Goal: Task Accomplishment & Management: Use online tool/utility

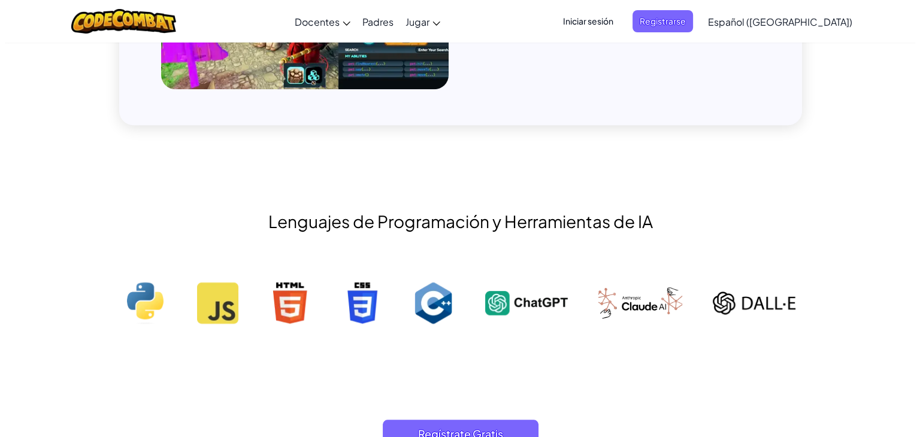
scroll to position [1066, 0]
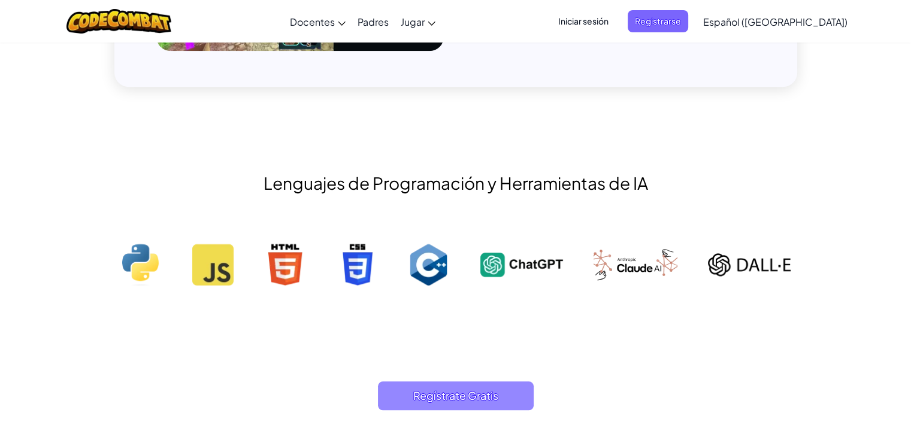
click at [486, 388] on span "Regístrate Gratis" at bounding box center [456, 395] width 156 height 29
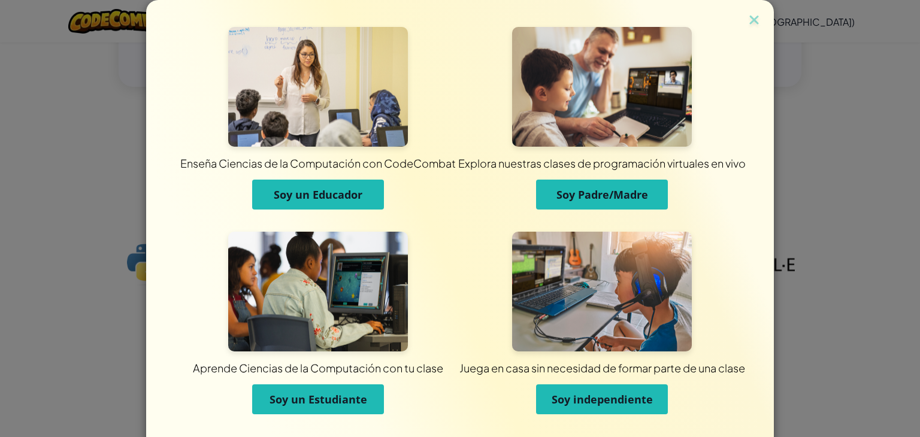
click at [581, 398] on span "Soy independiente" at bounding box center [602, 399] width 101 height 14
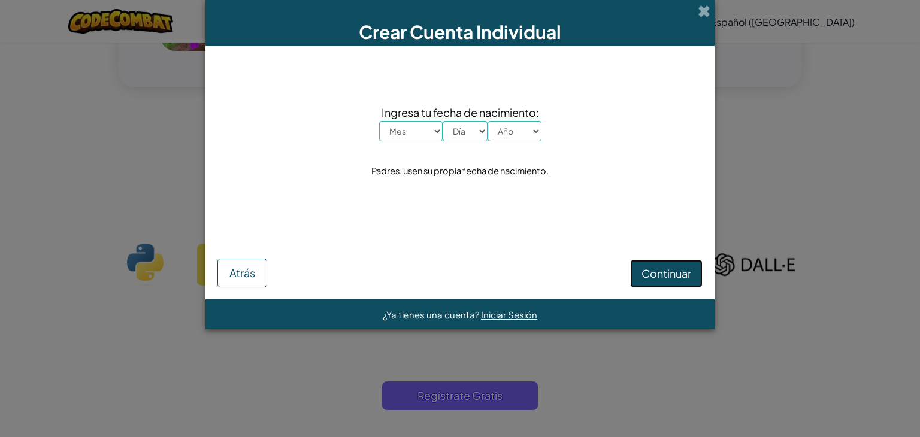
click at [670, 265] on button "Continuar" at bounding box center [666, 274] width 72 height 28
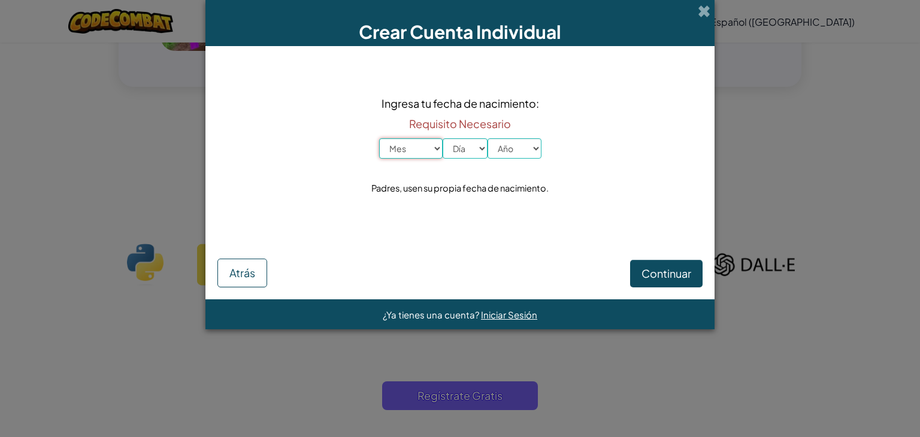
click at [414, 152] on select "Mes Enero Febrero Marzo Abril Mayo Junio Julio Agosto Septiembre Octubre Noviem…" at bounding box center [410, 148] width 63 height 20
select select "4"
click at [379, 138] on select "Mes Enero Febrero Marzo Abril Mayo Junio Julio Agosto Septiembre Octubre Noviem…" at bounding box center [410, 148] width 63 height 20
click at [477, 152] on select "Día 1 2 3 4 5 6 7 8 9 10 11 12 13 14 15 16 17 18 19 20 21 22 23 24 25 26 27 28 …" at bounding box center [465, 148] width 45 height 20
select select "11"
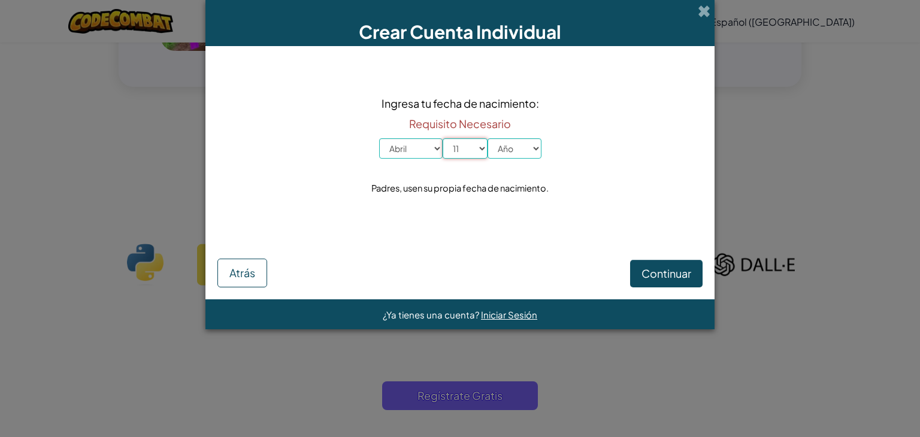
click at [443, 138] on select "Día 1 2 3 4 5 6 7 8 9 10 11 12 13 14 15 16 17 18 19 20 21 22 23 24 25 26 27 28 …" at bounding box center [465, 148] width 45 height 20
click at [500, 153] on select "Año 2025 2024 2023 2022 2021 2020 2019 2018 2017 2016 2015 2014 2013 2012 2011 …" at bounding box center [514, 148] width 54 height 20
select select "2005"
click at [487, 138] on select "Año 2025 2024 2023 2022 2021 2020 2019 2018 2017 2016 2015 2014 2013 2012 2011 …" at bounding box center [514, 148] width 54 height 20
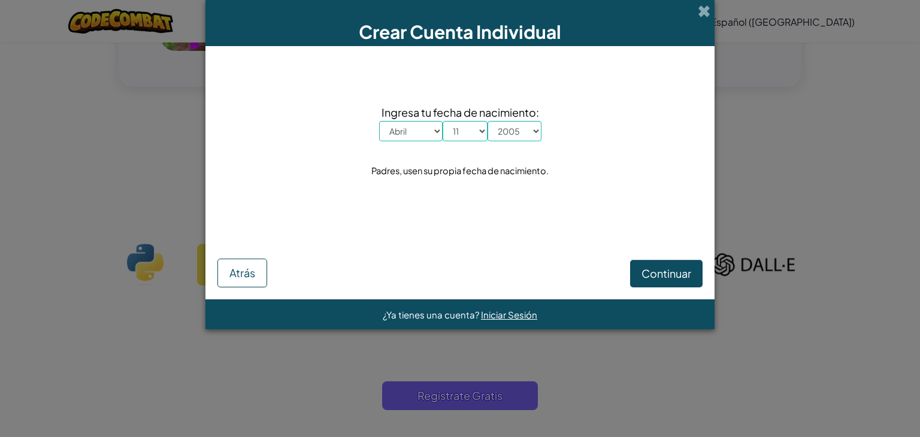
click at [678, 258] on div "Continuar Atrás" at bounding box center [459, 256] width 485 height 62
click at [678, 262] on button "Continuar" at bounding box center [666, 274] width 72 height 28
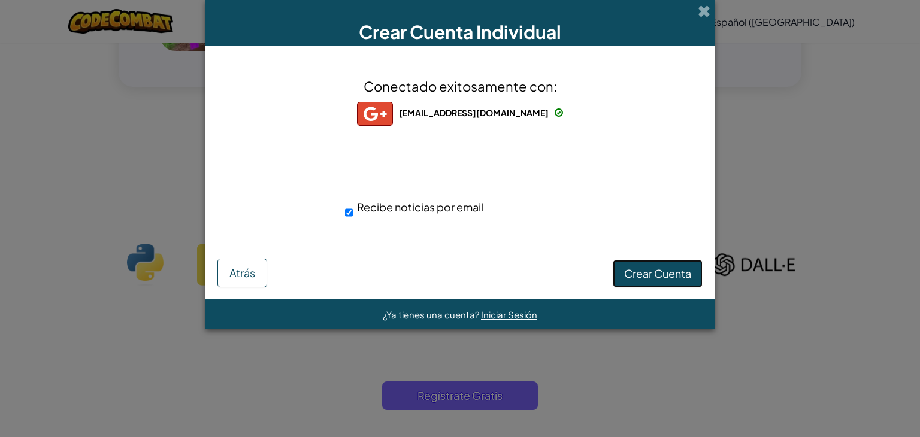
click at [646, 265] on button "Crear Cuenta" at bounding box center [658, 274] width 90 height 28
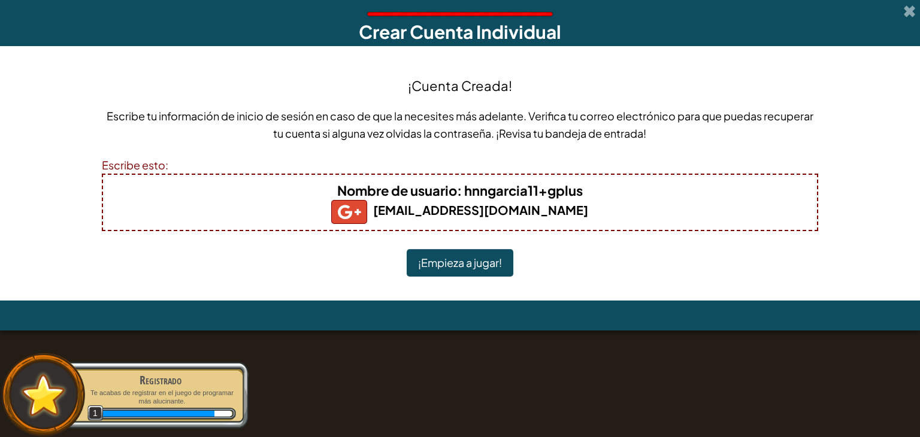
scroll to position [905, 0]
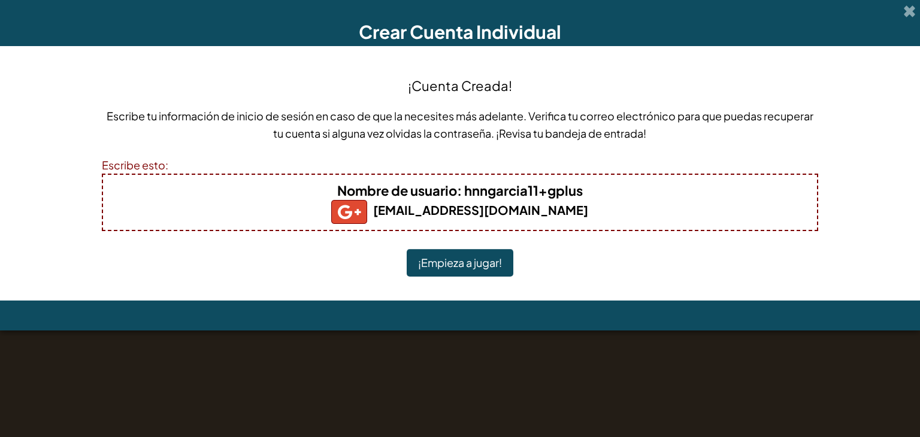
click at [448, 273] on button "¡Empieza a jugar!" at bounding box center [460, 263] width 107 height 28
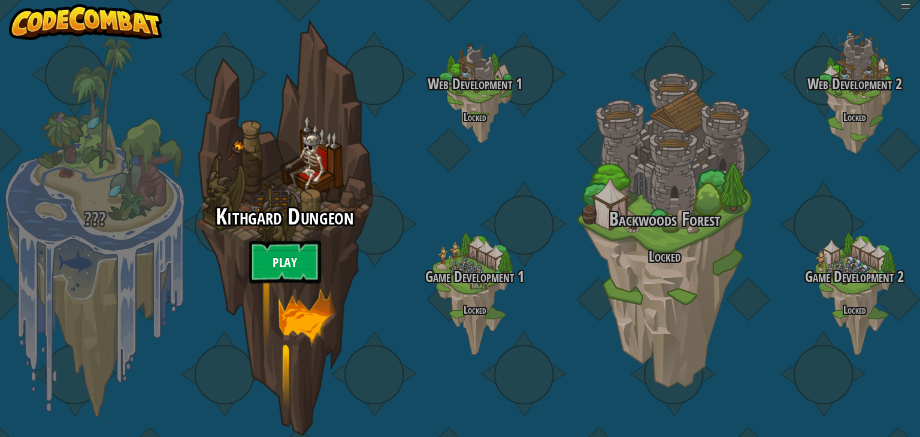
select select "es-419"
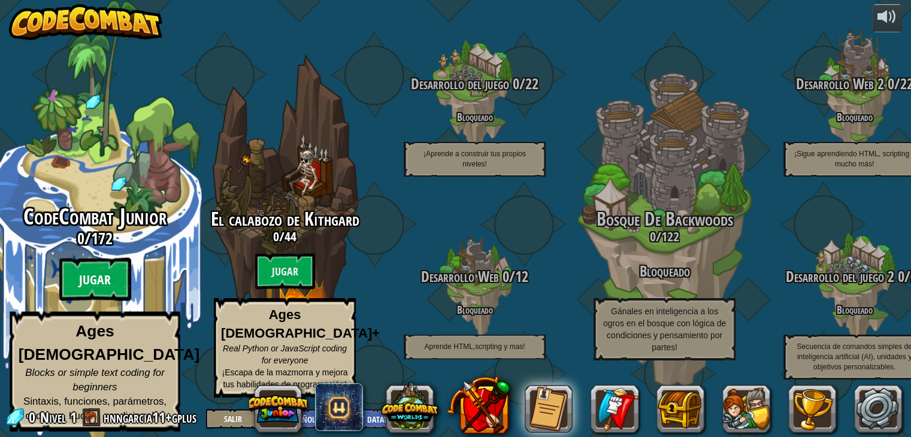
click at [75, 293] on btn "Jugar" at bounding box center [95, 279] width 72 height 43
select select "es-419"
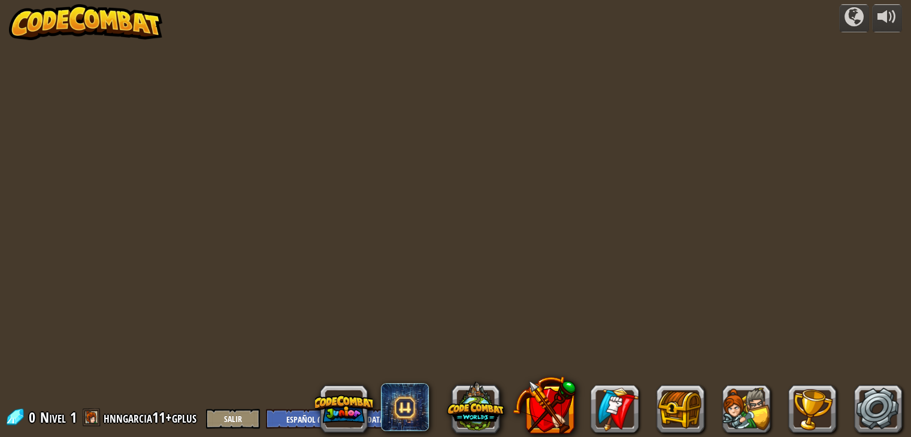
select select "es-419"
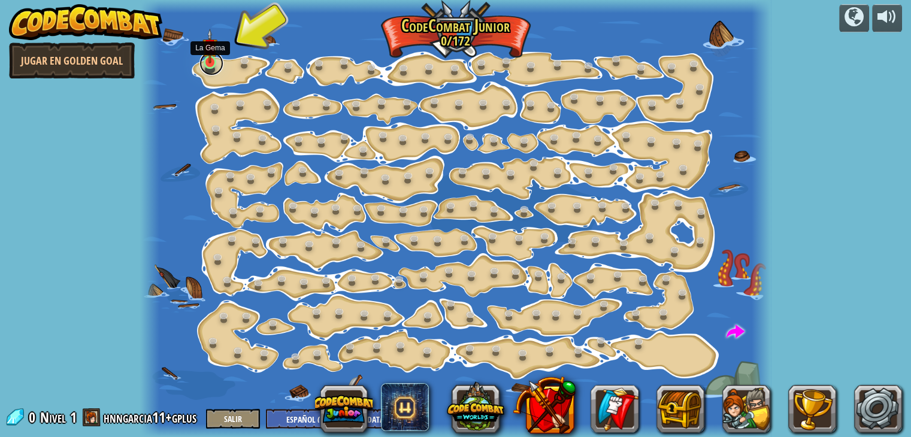
click at [202, 66] on link at bounding box center [211, 64] width 24 height 24
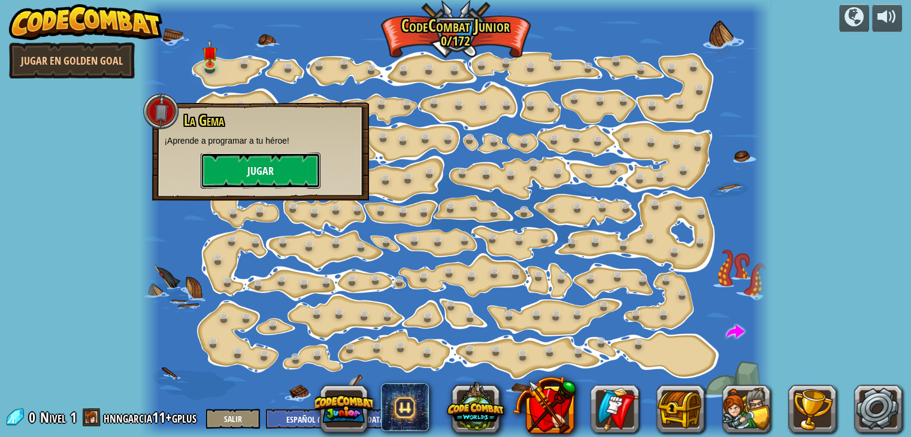
click at [274, 167] on button "Jugar" at bounding box center [261, 171] width 120 height 36
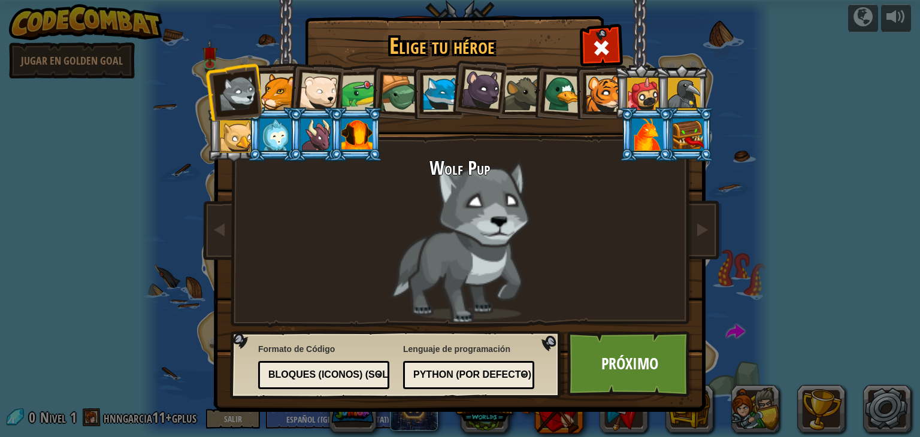
click at [607, 96] on div at bounding box center [604, 93] width 37 height 37
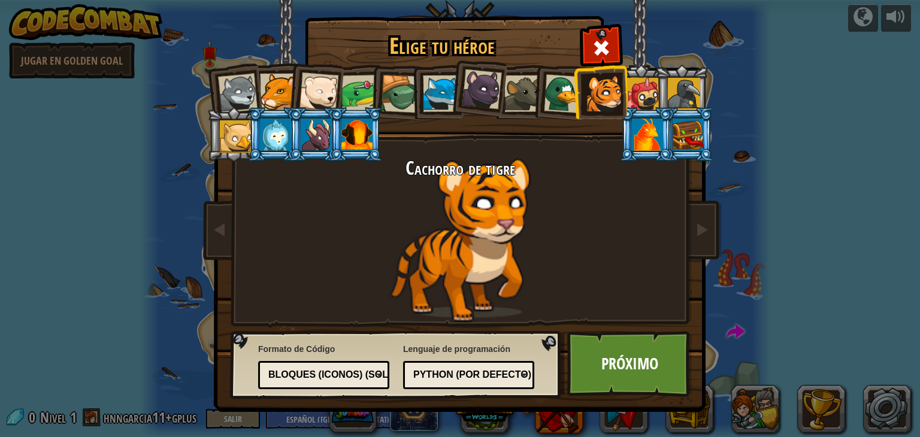
click at [473, 89] on div at bounding box center [482, 89] width 40 height 40
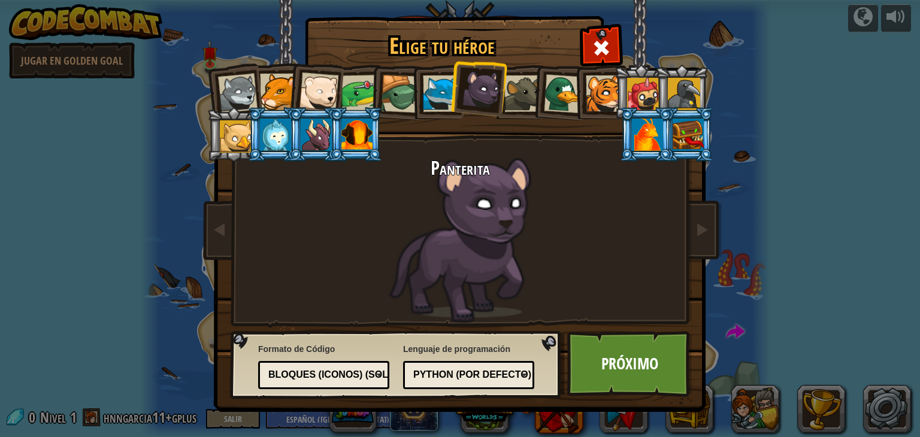
click at [441, 90] on div at bounding box center [441, 93] width 37 height 37
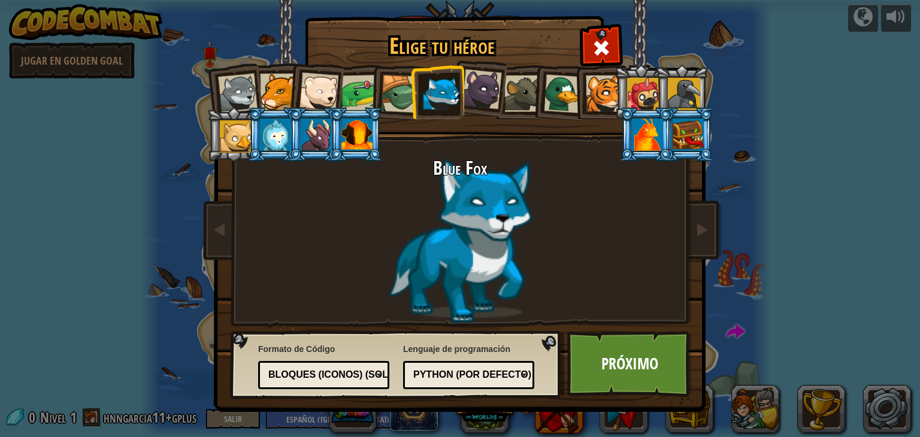
click at [231, 87] on div at bounding box center [238, 94] width 40 height 40
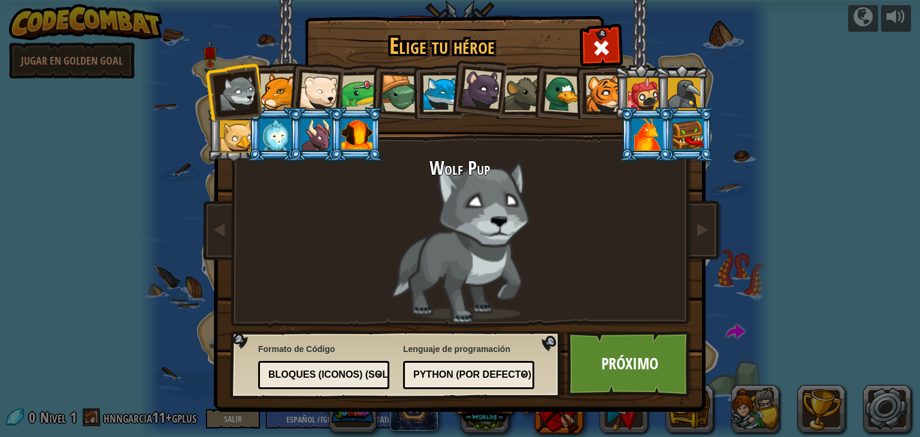
click at [268, 96] on div at bounding box center [278, 92] width 37 height 37
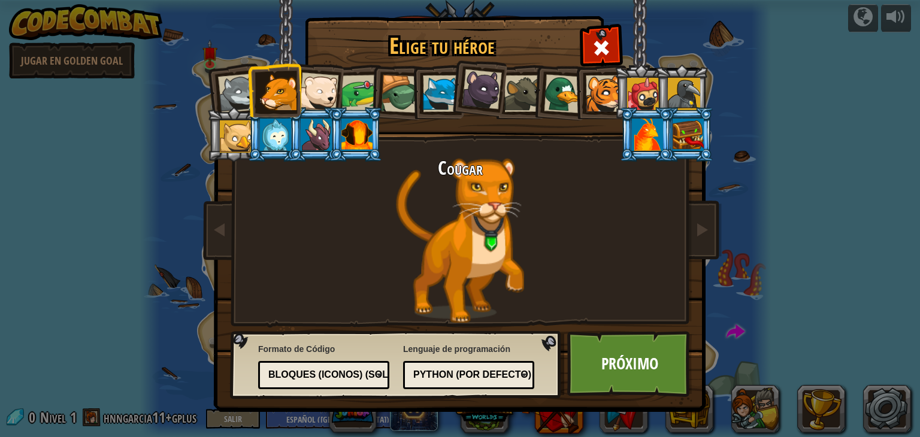
click at [320, 80] on div at bounding box center [319, 92] width 40 height 40
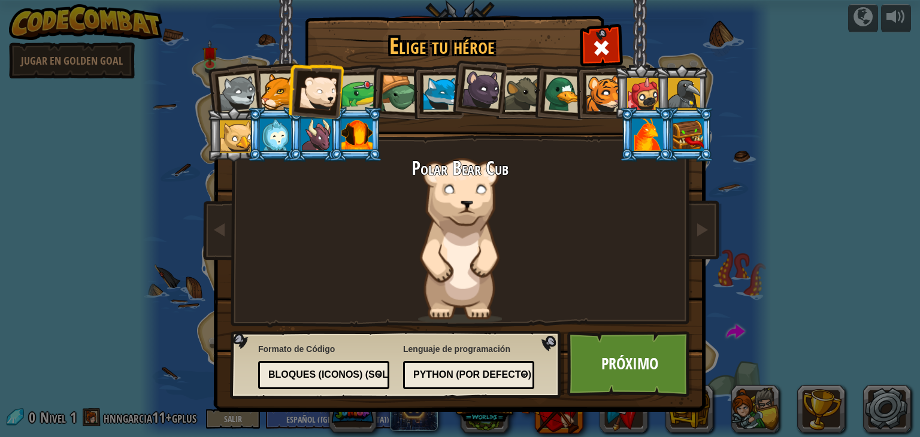
click at [472, 88] on div at bounding box center [482, 89] width 40 height 40
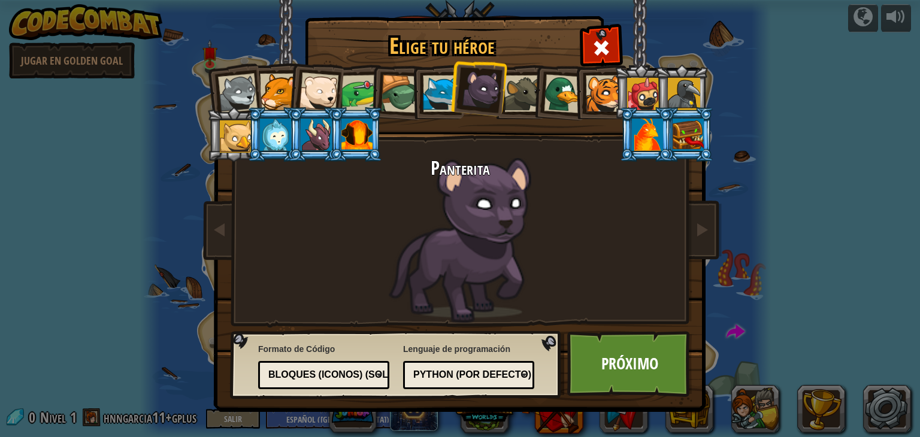
click at [372, 374] on div "Bloques (iconos) (Solo Junior)" at bounding box center [320, 375] width 104 height 14
click at [484, 19] on div "Elige tu héroe 0 Wolf Pup Cougar Polar Bear Cub Frog Tortuga Blue Fox Panterita…" at bounding box center [459, 18] width 491 height 1
click at [462, 372] on div "Python (por Defecto)" at bounding box center [465, 375] width 104 height 14
click at [630, 362] on link "Próximo" at bounding box center [629, 364] width 125 height 66
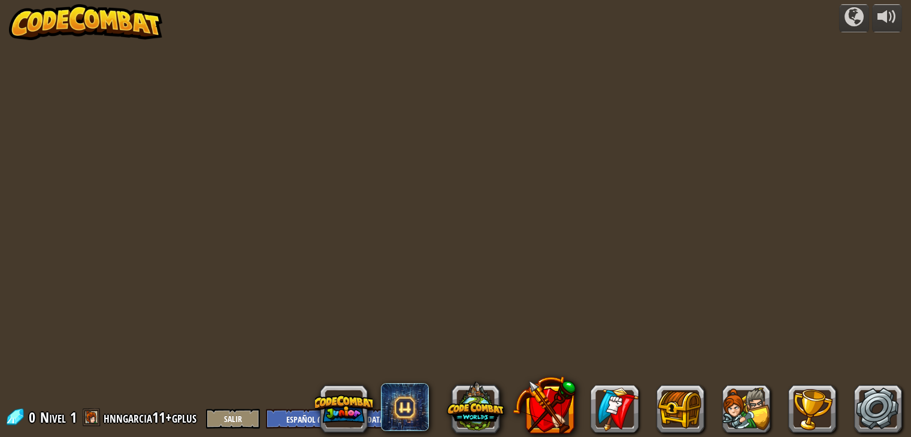
select select "es-419"
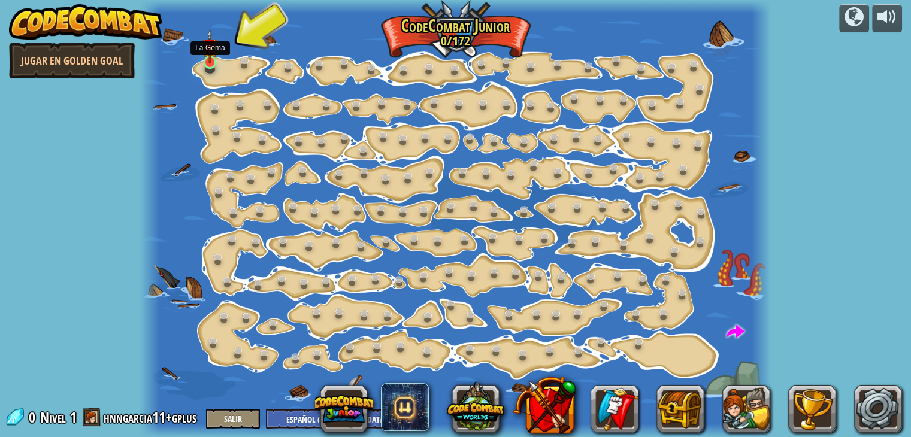
click at [218, 62] on img at bounding box center [210, 46] width 16 height 35
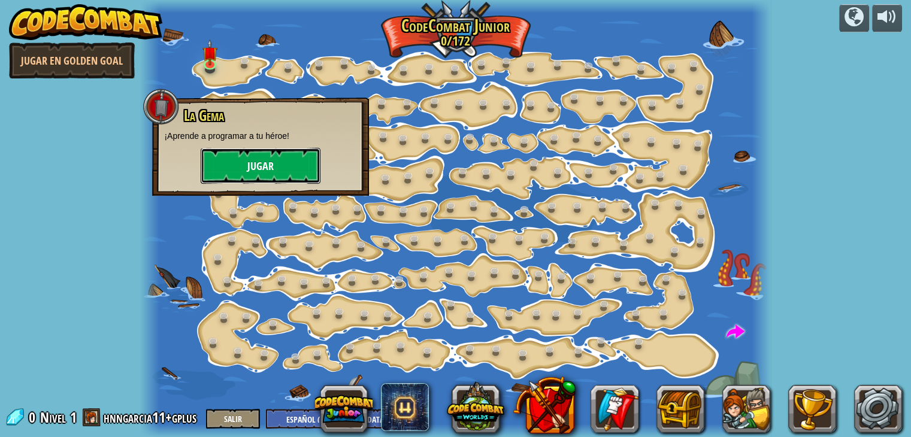
click at [269, 172] on button "Jugar" at bounding box center [261, 166] width 120 height 36
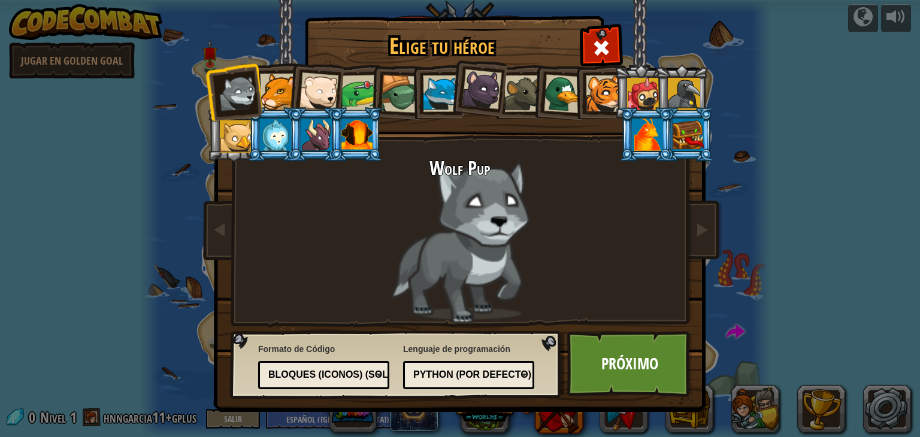
click at [477, 87] on div at bounding box center [482, 89] width 40 height 40
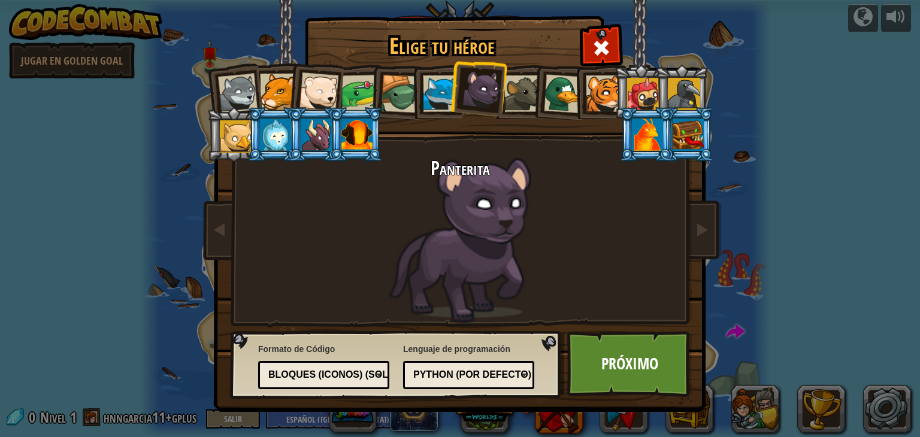
click at [432, 373] on div "Python (por Defecto)" at bounding box center [465, 375] width 104 height 14
click at [582, 361] on link "Próximo" at bounding box center [629, 364] width 125 height 66
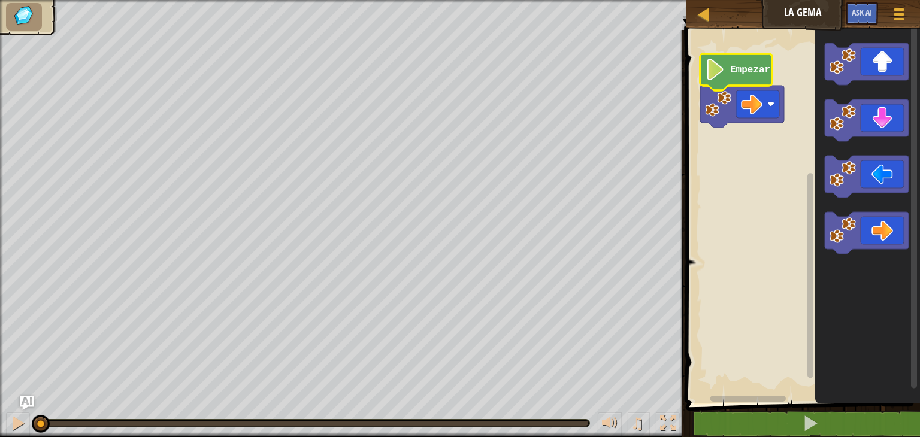
click at [730, 70] on text "Empezar" at bounding box center [750, 70] width 40 height 11
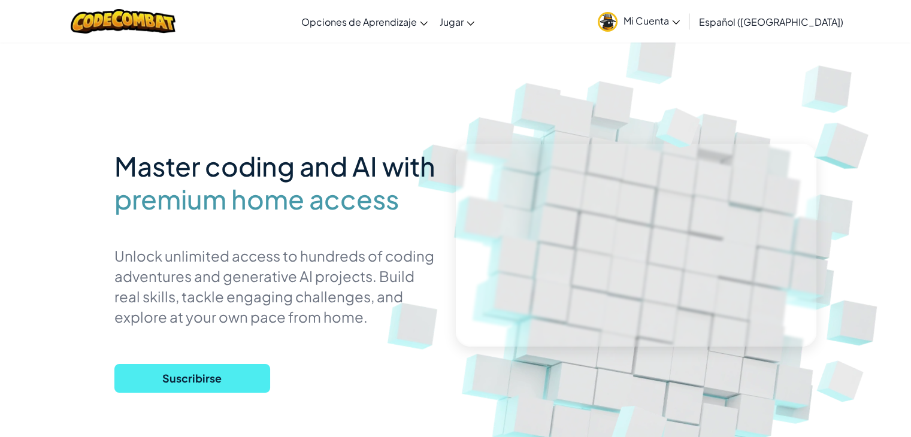
click at [680, 15] on span "Mi Cuenta" at bounding box center [651, 20] width 56 height 13
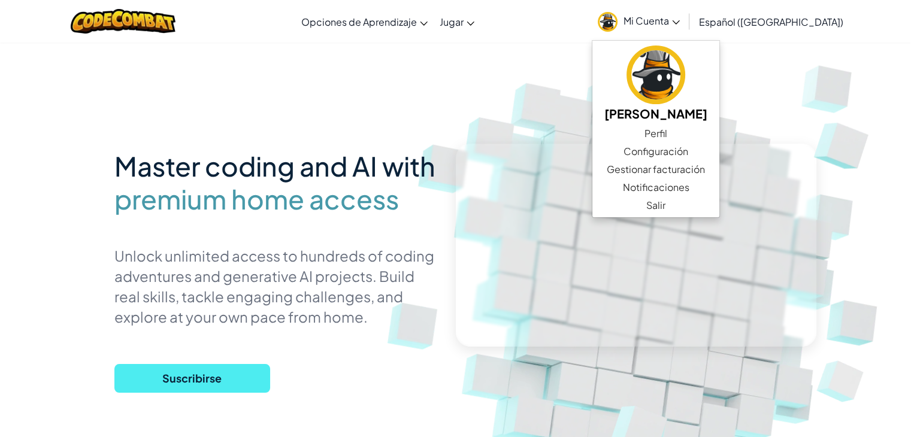
click at [880, 123] on img at bounding box center [844, 141] width 104 height 102
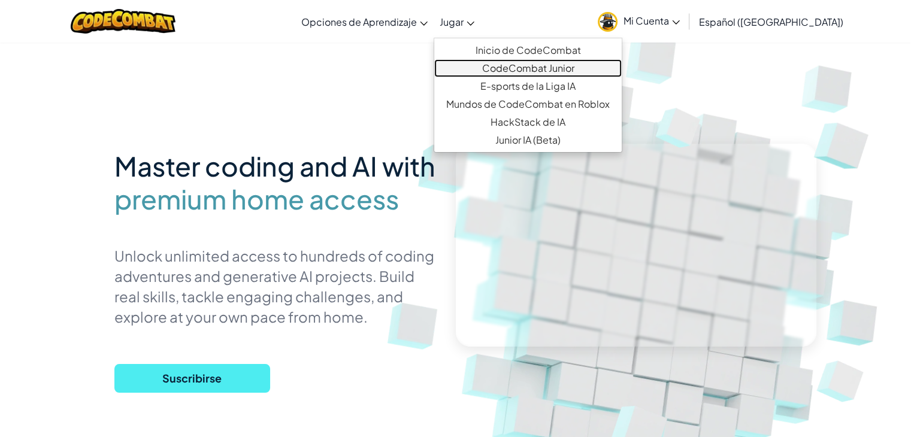
click at [541, 66] on link "CodeCombat Junior" at bounding box center [527, 68] width 187 height 18
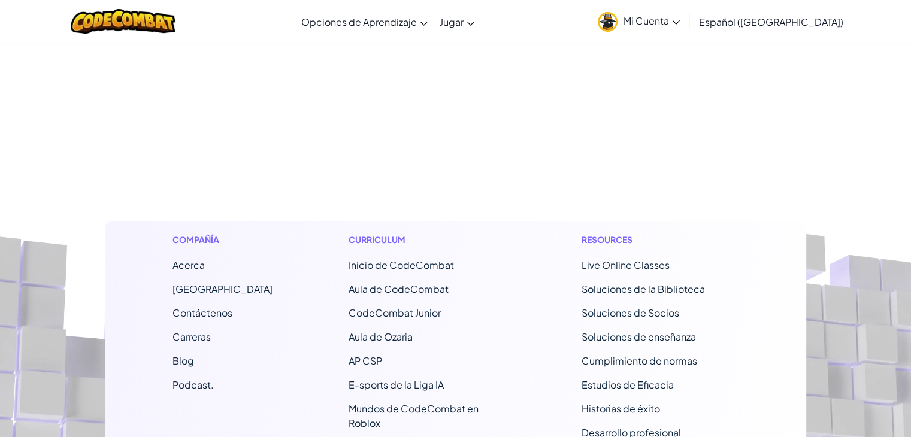
select select "es-419"
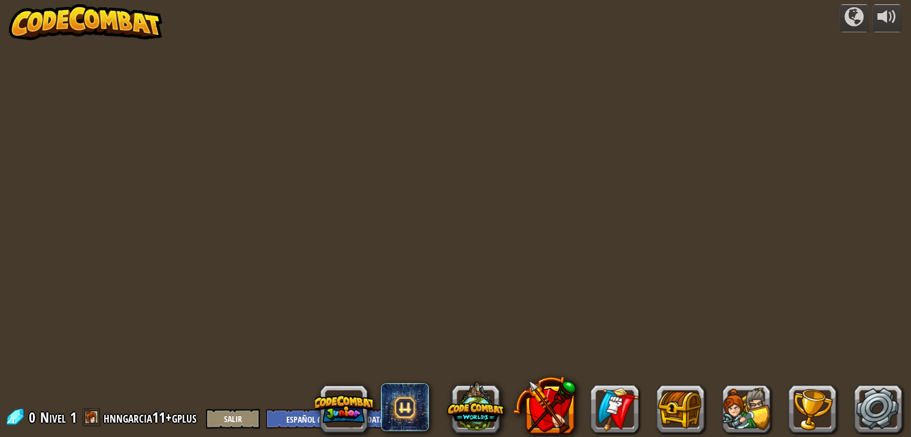
select select "es-419"
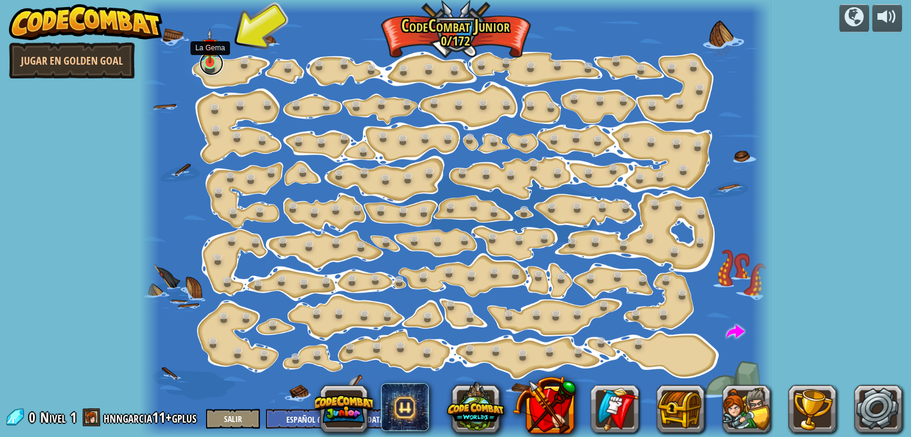
click at [211, 65] on link at bounding box center [211, 64] width 24 height 24
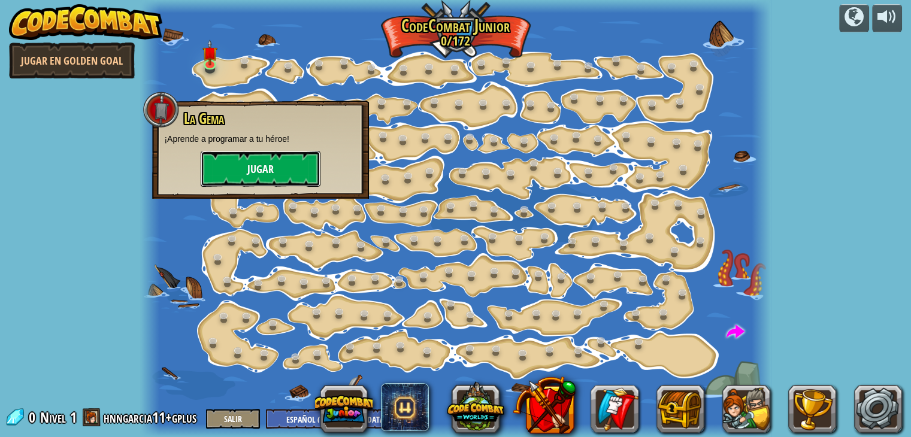
click at [247, 168] on button "Jugar" at bounding box center [261, 169] width 120 height 36
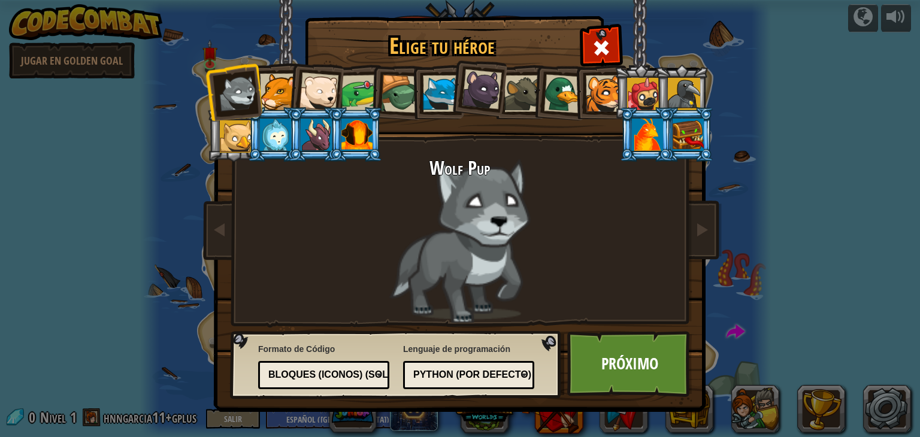
click at [492, 97] on div at bounding box center [482, 89] width 40 height 40
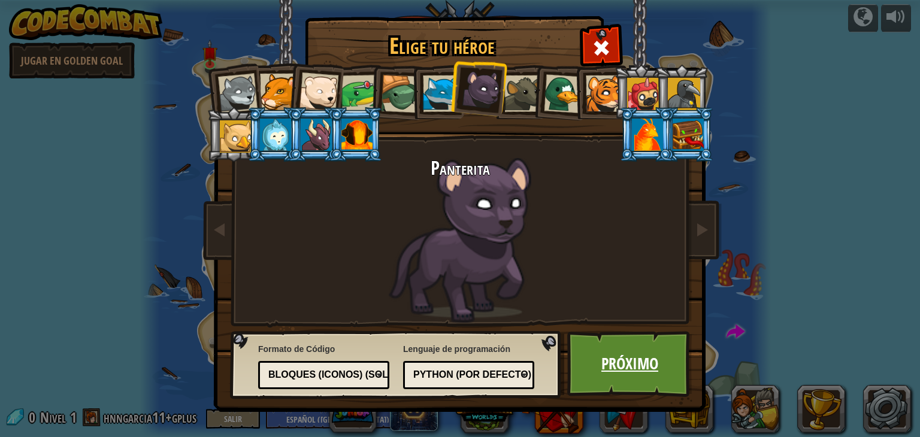
click at [623, 368] on link "Próximo" at bounding box center [629, 364] width 125 height 66
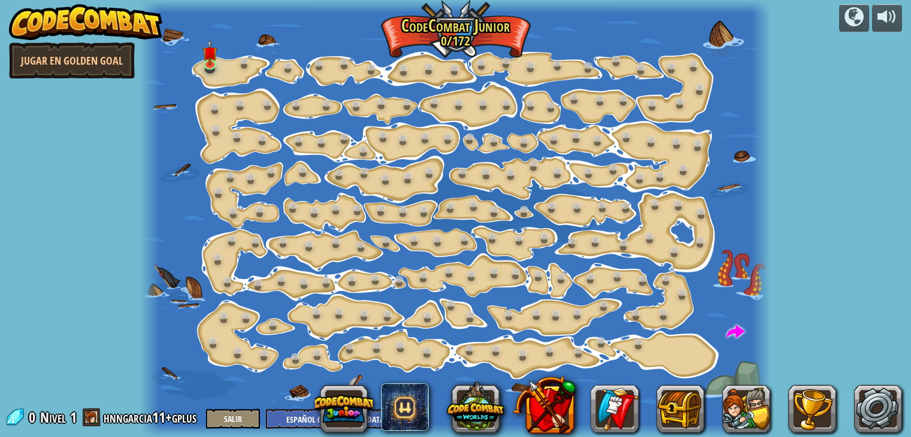
select select "es-419"
click at [216, 58] on img at bounding box center [210, 46] width 16 height 35
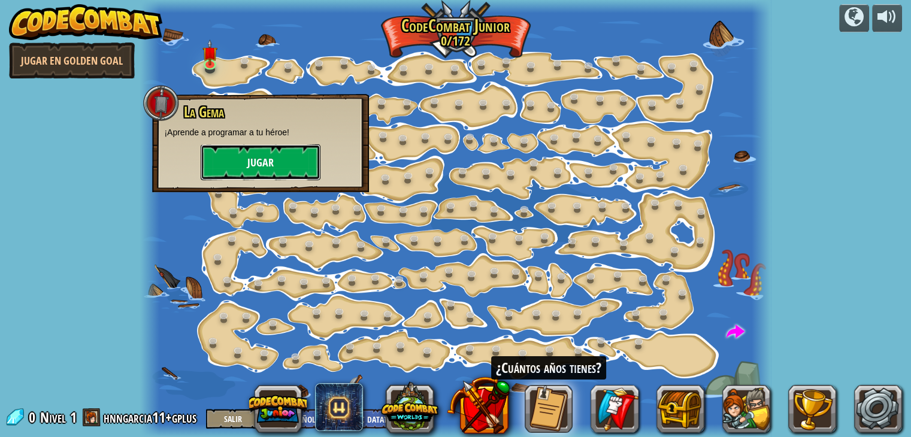
click at [259, 153] on button "Jugar" at bounding box center [261, 162] width 120 height 36
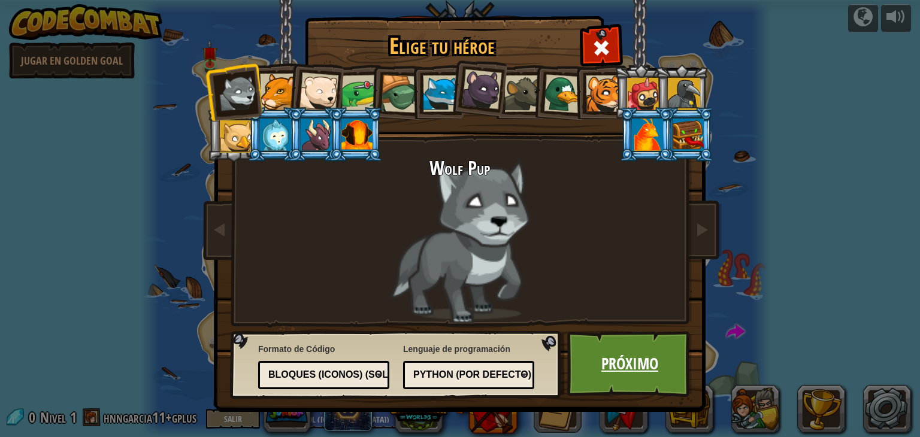
click at [631, 352] on link "Próximo" at bounding box center [629, 364] width 125 height 66
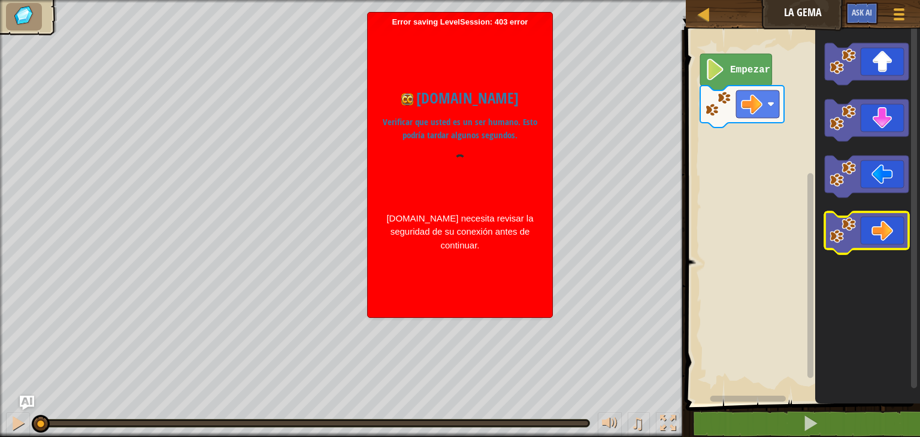
click at [874, 229] on icon "Espacio de trabajo de Blockly" at bounding box center [867, 233] width 84 height 42
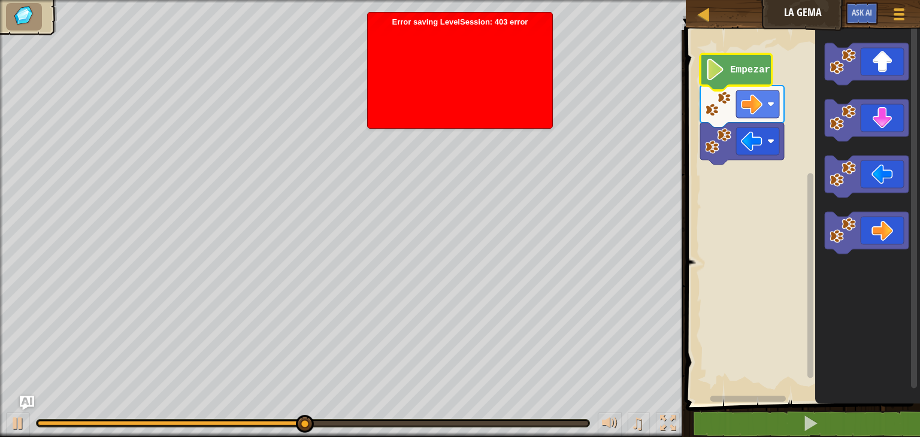
click at [737, 69] on text "Empezar" at bounding box center [750, 70] width 40 height 11
